Goal: Find specific page/section: Find specific page/section

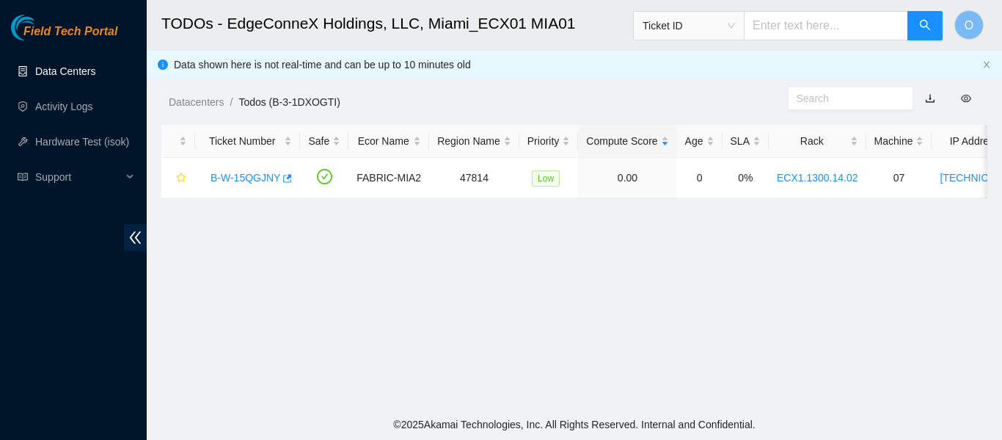
click at [74, 74] on link "Data Centers" at bounding box center [65, 71] width 60 height 12
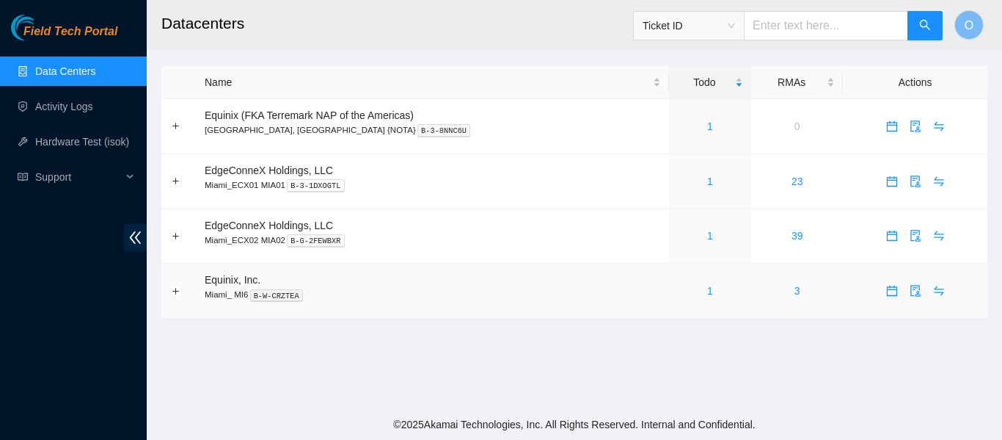
click at [677, 285] on div "1" at bounding box center [710, 291] width 66 height 16
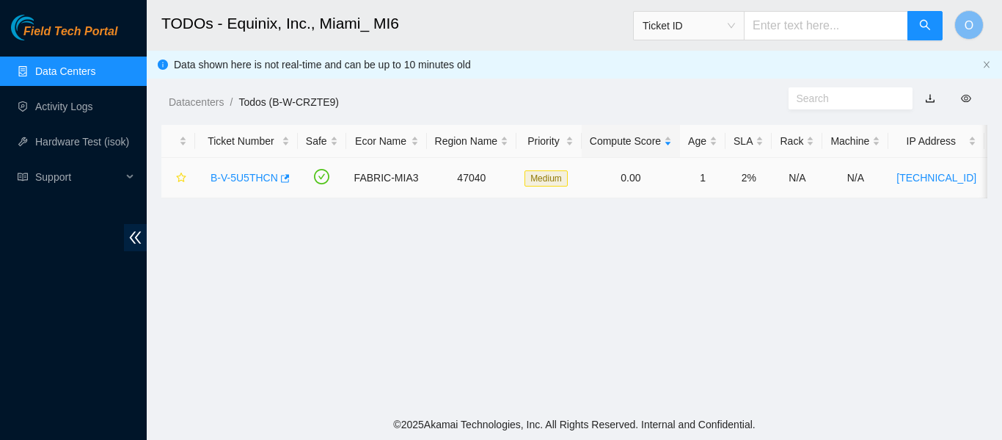
click at [258, 177] on link "B-V-5U5THCN" at bounding box center [245, 178] width 68 height 12
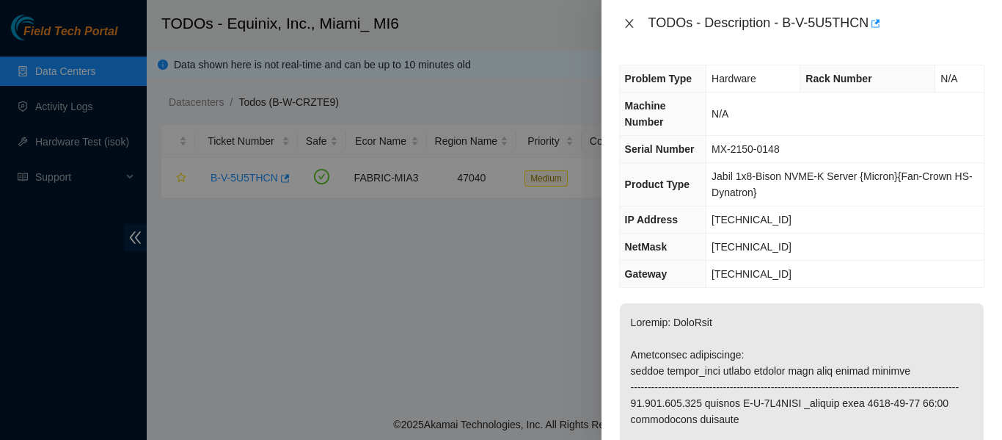
click at [627, 28] on icon "close" at bounding box center [630, 24] width 12 height 12
